Goal: Information Seeking & Learning: Learn about a topic

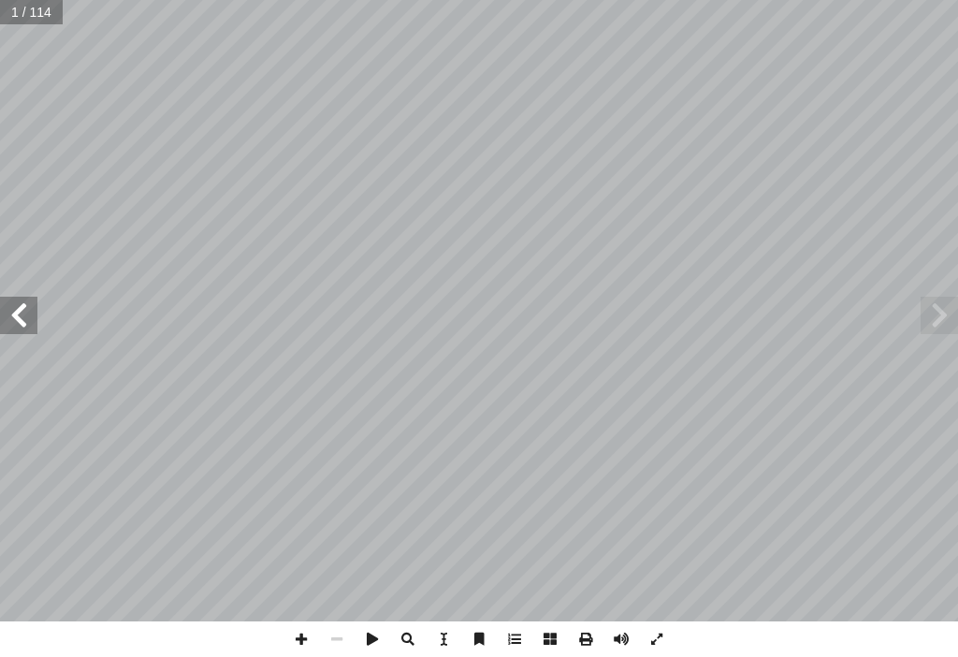
click at [21, 333] on span at bounding box center [18, 315] width 37 height 37
drag, startPoint x: 21, startPoint y: 333, endPoint x: 22, endPoint y: 319, distance: 14.2
click at [22, 319] on span at bounding box center [18, 315] width 37 height 37
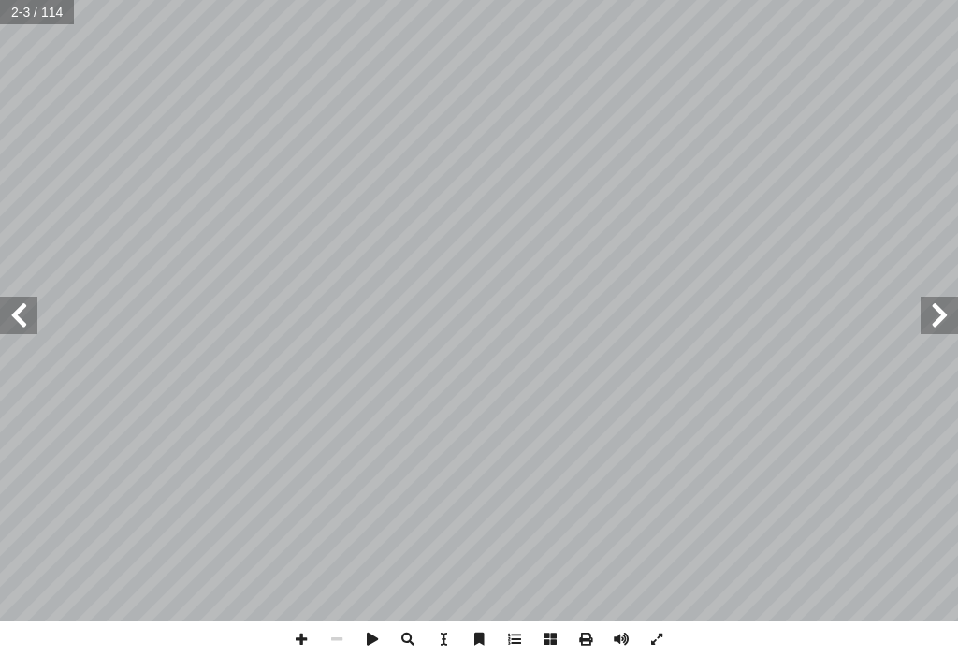
click at [22, 318] on span at bounding box center [18, 315] width 37 height 37
click at [23, 318] on span at bounding box center [18, 315] width 37 height 37
click at [24, 318] on span at bounding box center [18, 315] width 37 height 37
click at [22, 318] on span at bounding box center [18, 315] width 37 height 37
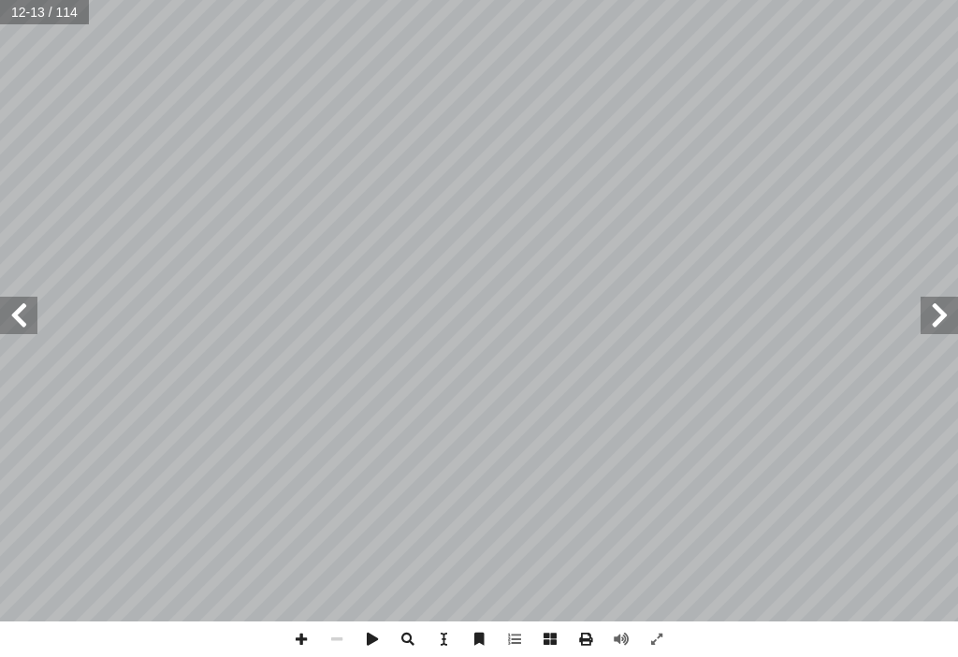
click at [957, 373] on div "6 ِ ن ْ ي َ م َ ر َ الح ِ ي ْ ح َ و ْ ن ِ م ر ْ ص ِ م – م � م َ فى ح َ ط ْ ص ُ …" at bounding box center [479, 310] width 958 height 621
click at [303, 640] on span at bounding box center [302, 639] width 36 height 36
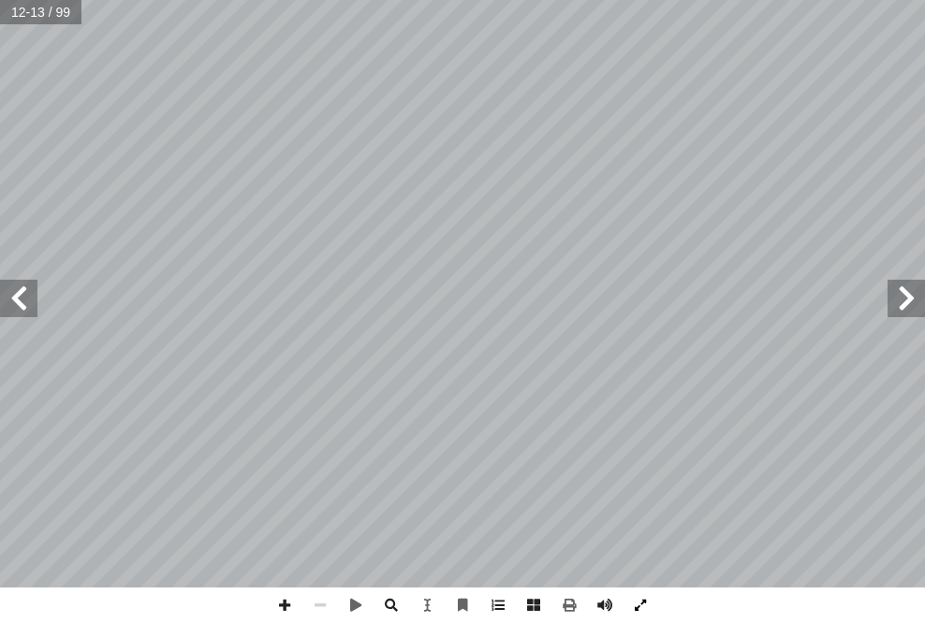
click at [651, 599] on span at bounding box center [640, 606] width 36 height 36
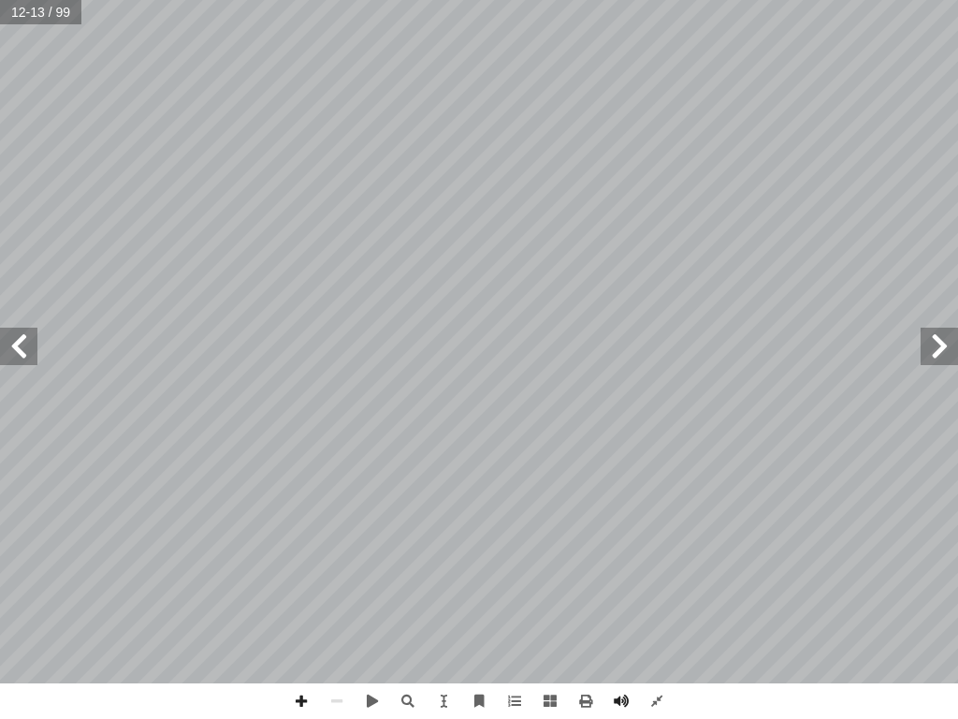
click at [22, 347] on span at bounding box center [18, 346] width 37 height 37
click at [294, 622] on span at bounding box center [302, 701] width 36 height 36
click at [335, 622] on span at bounding box center [337, 701] width 36 height 36
click at [293, 622] on span at bounding box center [302, 701] width 36 height 36
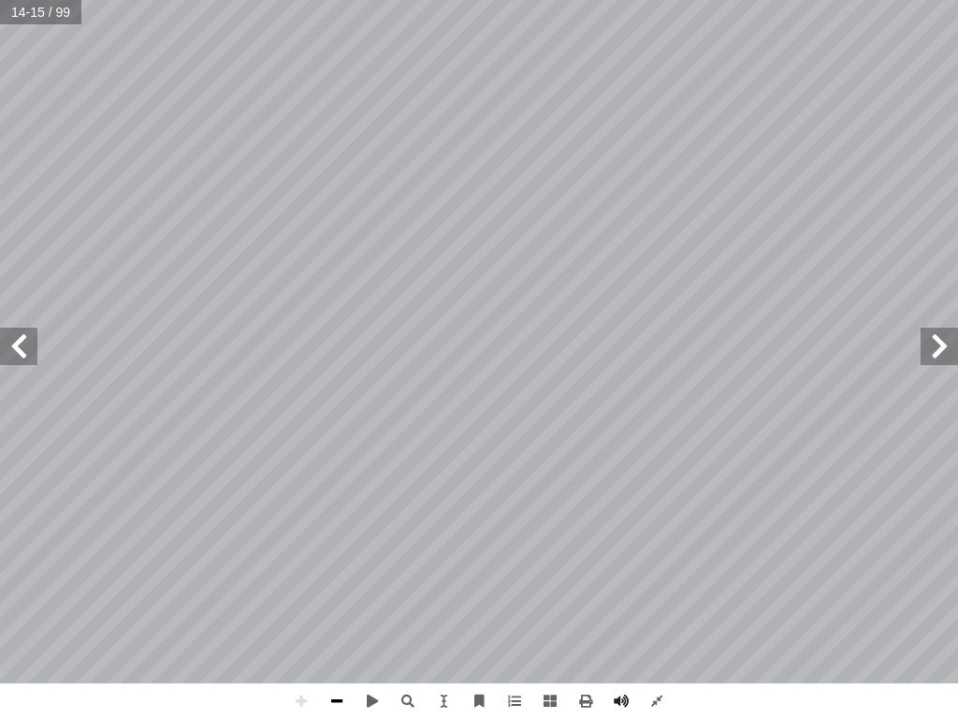
click at [331, 622] on span at bounding box center [337, 701] width 36 height 36
click at [669, 622] on span at bounding box center [657, 701] width 36 height 36
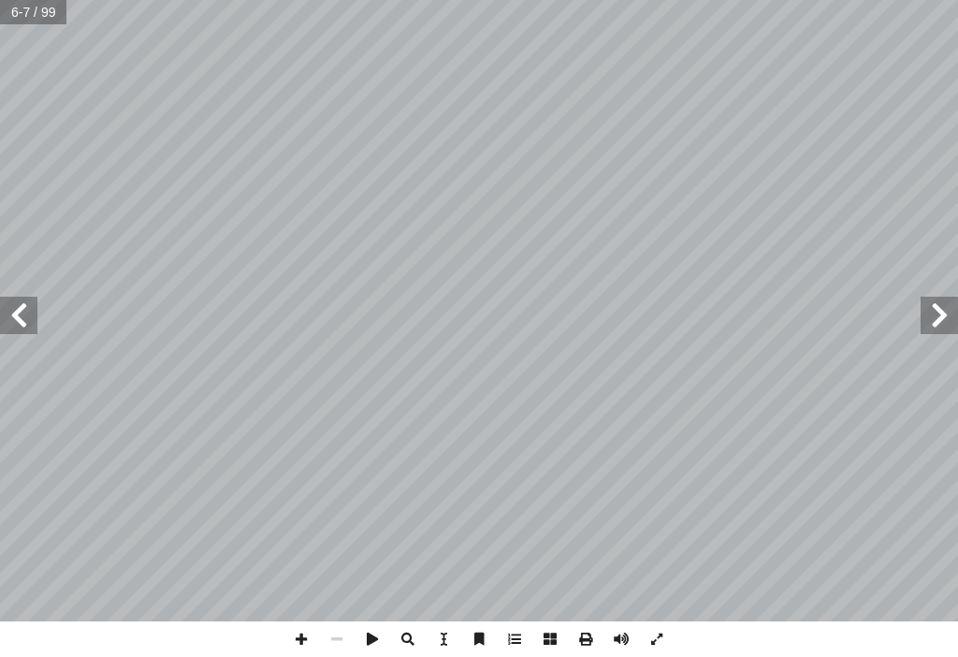
click at [34, 323] on span at bounding box center [18, 315] width 37 height 37
click at [25, 314] on span at bounding box center [18, 315] width 37 height 37
click at [30, 301] on span at bounding box center [18, 315] width 37 height 37
click at [364, 622] on span at bounding box center [373, 639] width 36 height 36
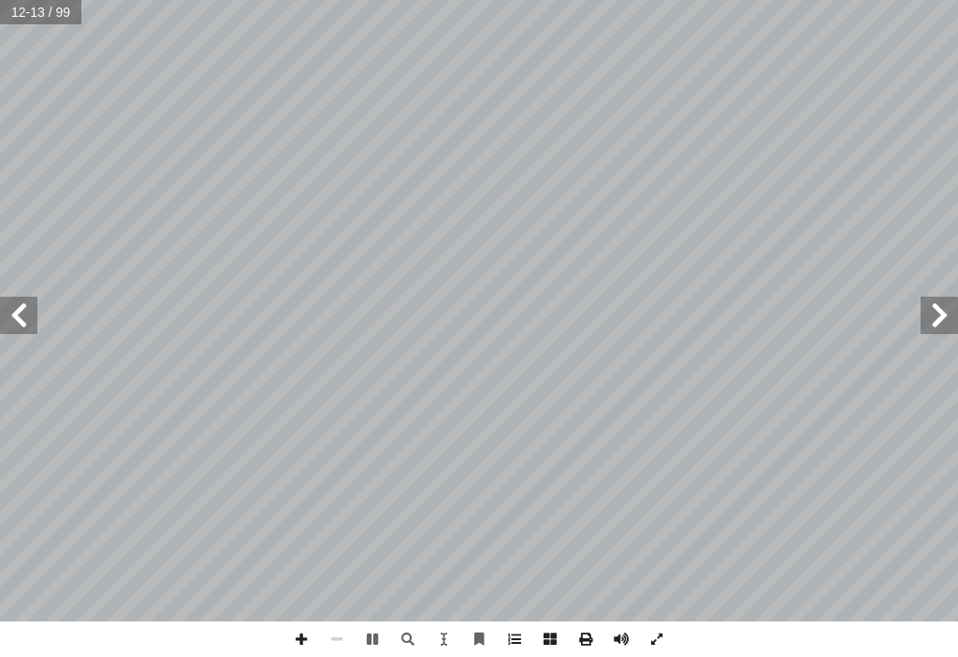
click at [32, 319] on span at bounding box center [18, 315] width 37 height 37
click at [300, 622] on span at bounding box center [302, 639] width 36 height 36
click at [325, 622] on span at bounding box center [337, 639] width 36 height 36
click at [326, 622] on span at bounding box center [337, 639] width 36 height 36
click at [924, 336] on div "١٨ نفسي ُ ختبر أ ا تي: أ ا حيحة فيما ي ّ رمز الاجابة الص ُ ختار أ ا ول: أ ا ال …" at bounding box center [479, 310] width 958 height 621
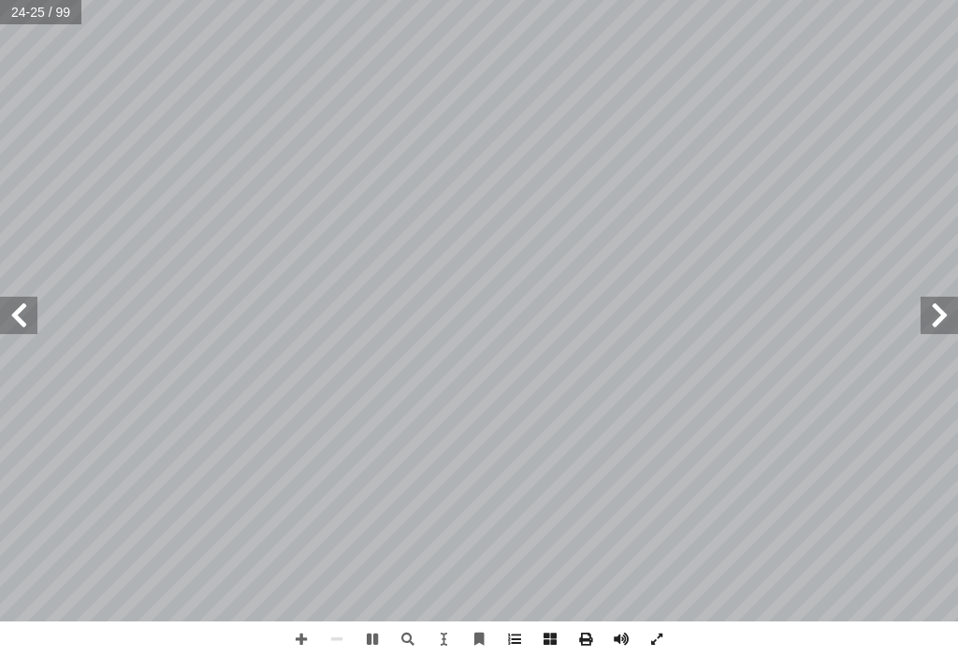
click at [924, 322] on span at bounding box center [939, 315] width 37 height 37
click at [924, 321] on span at bounding box center [939, 315] width 37 height 37
click at [924, 314] on span at bounding box center [939, 315] width 37 height 37
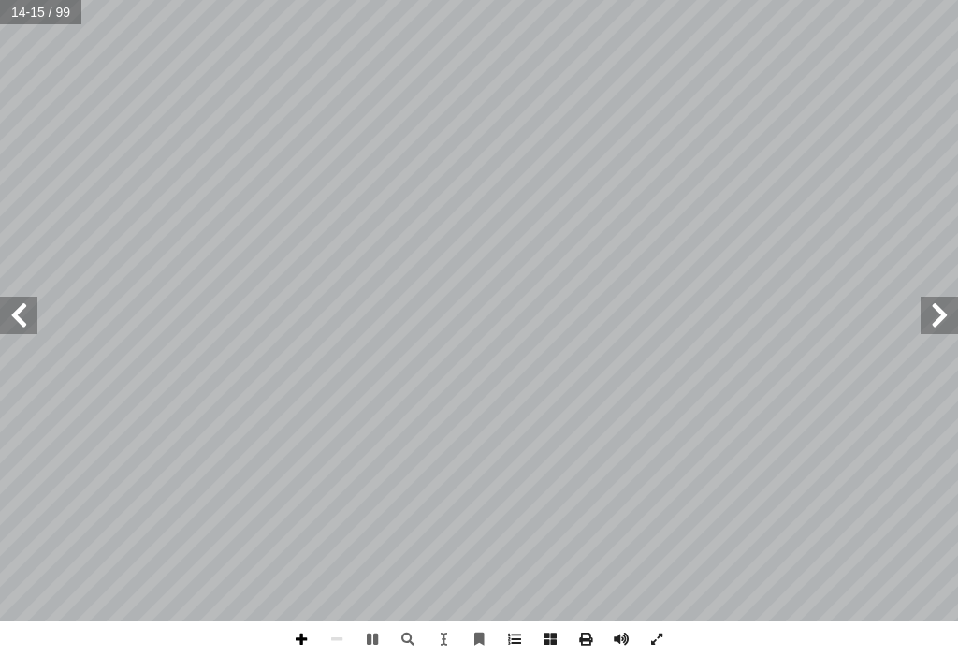
click at [317, 622] on span at bounding box center [302, 639] width 36 height 36
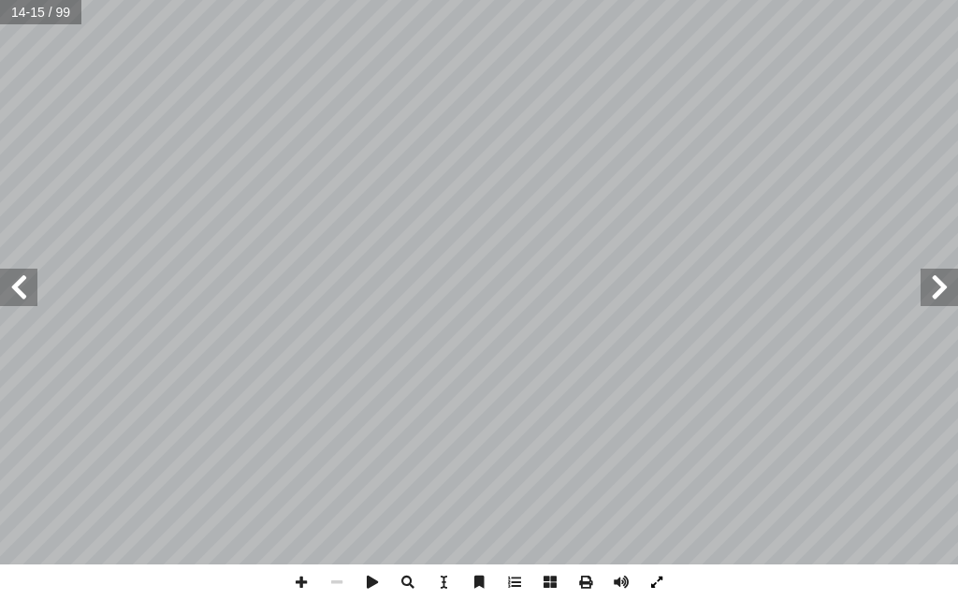
click at [651, 578] on span at bounding box center [657, 582] width 36 height 36
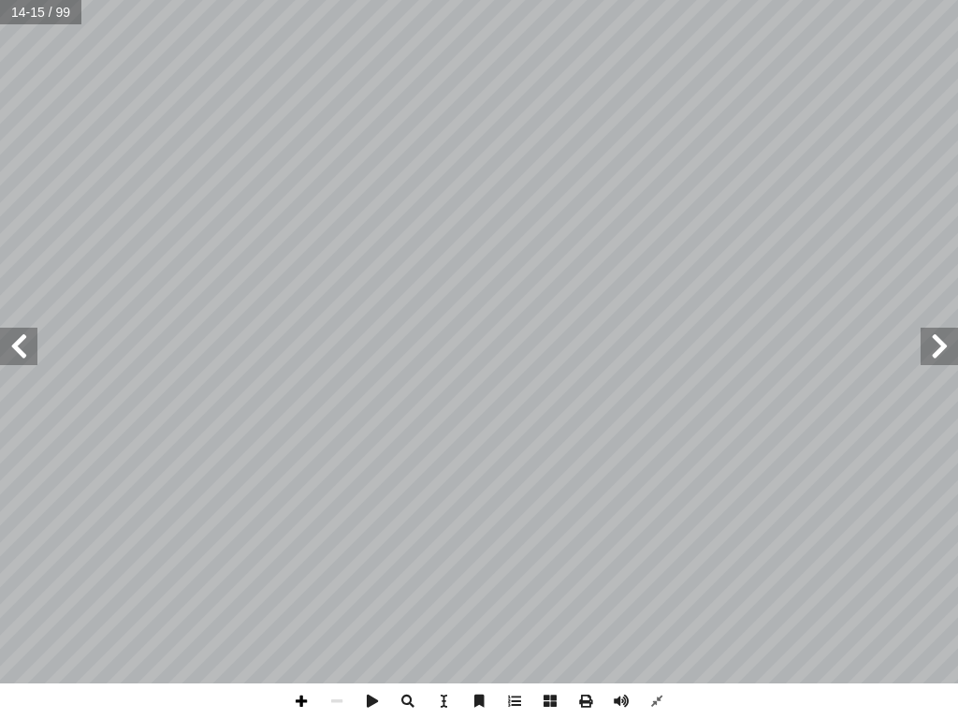
click at [293, 599] on span at bounding box center [302, 701] width 36 height 36
